Goal: Task Accomplishment & Management: Use online tool/utility

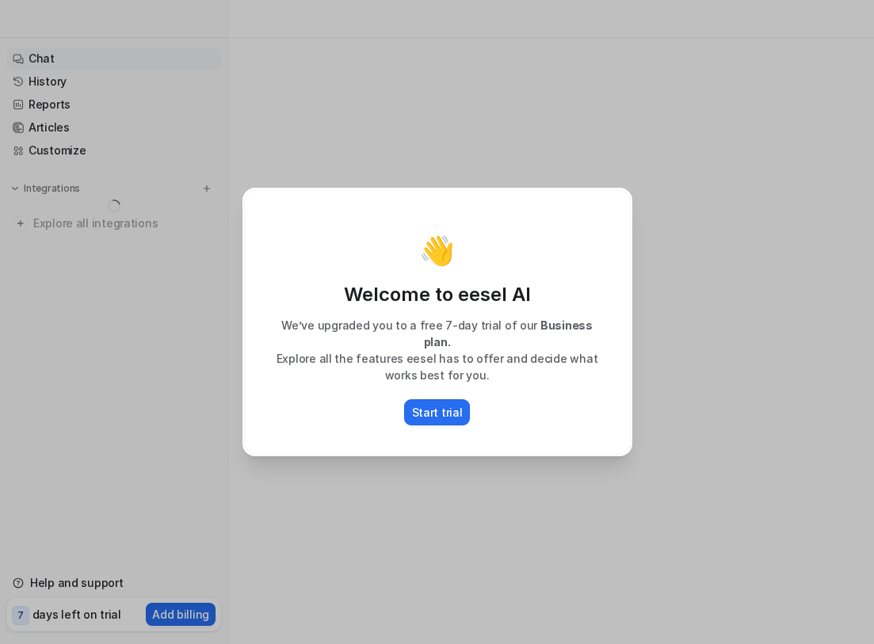
click at [425, 457] on div "👋 Welcome to eesel AI We’ve upgraded you to a free 7-day trial of our Business …" at bounding box center [437, 322] width 415 height 644
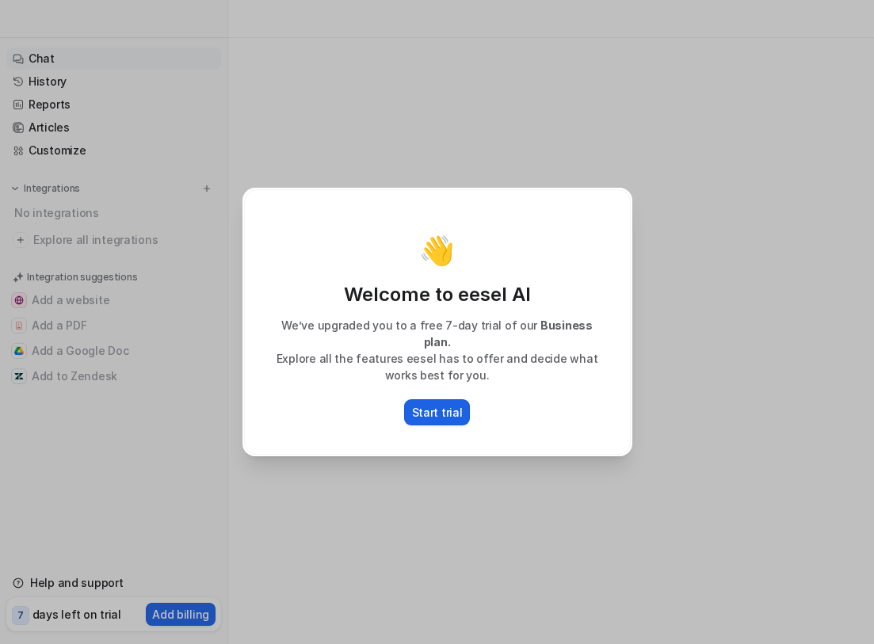
click at [432, 405] on p "Start trial" at bounding box center [437, 412] width 51 height 17
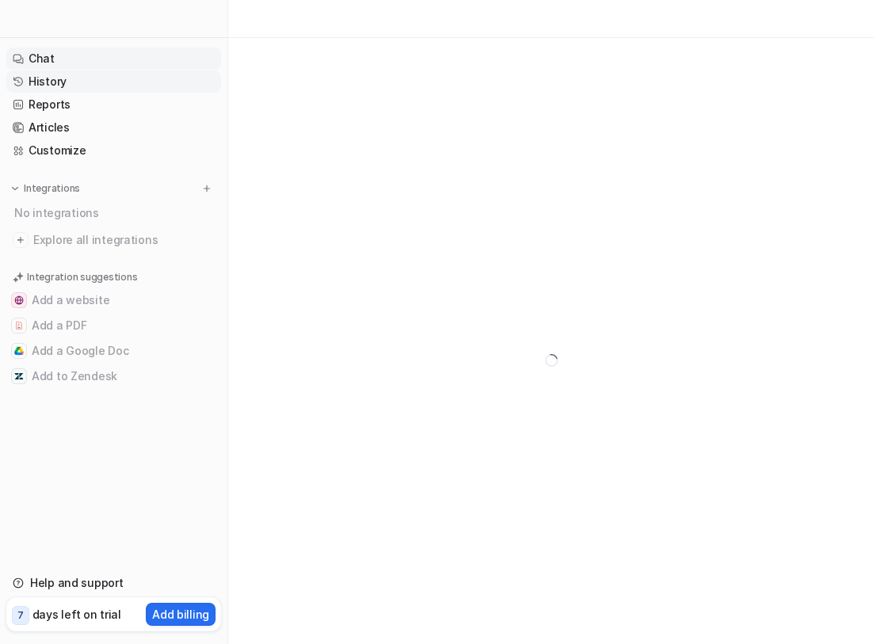
click at [82, 84] on link "History" at bounding box center [113, 81] width 215 height 22
